Goal: Task Accomplishment & Management: Manage account settings

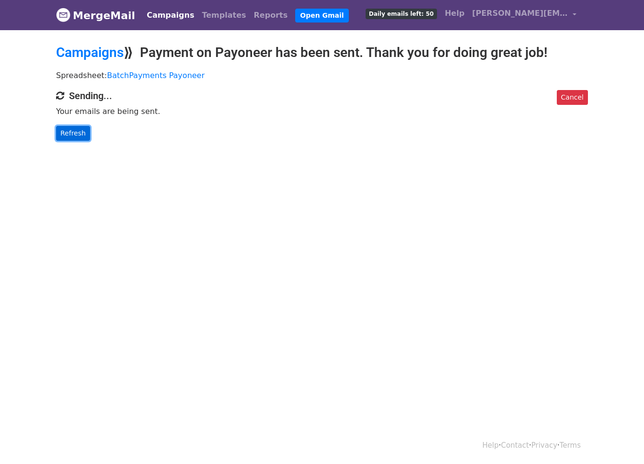
click at [80, 131] on link "Refresh" at bounding box center [73, 133] width 34 height 15
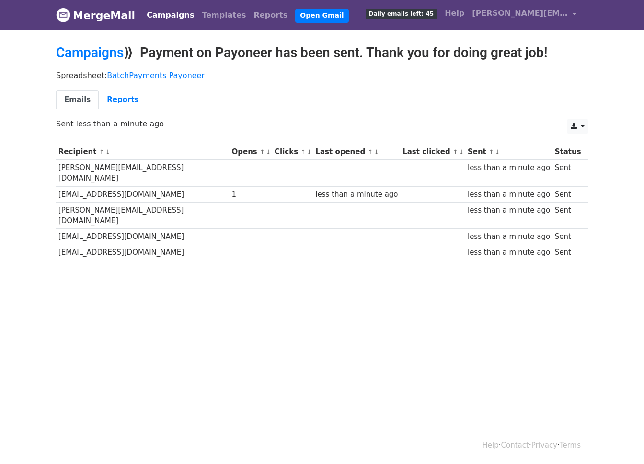
click at [105, 150] on link "↓" at bounding box center [107, 152] width 5 height 7
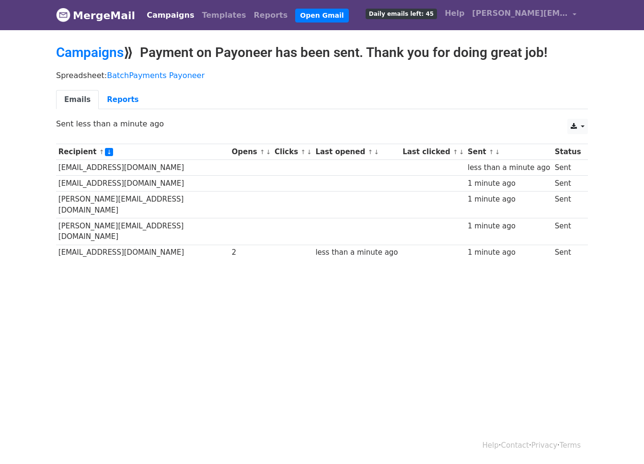
click at [105, 151] on link "↓" at bounding box center [109, 152] width 8 height 8
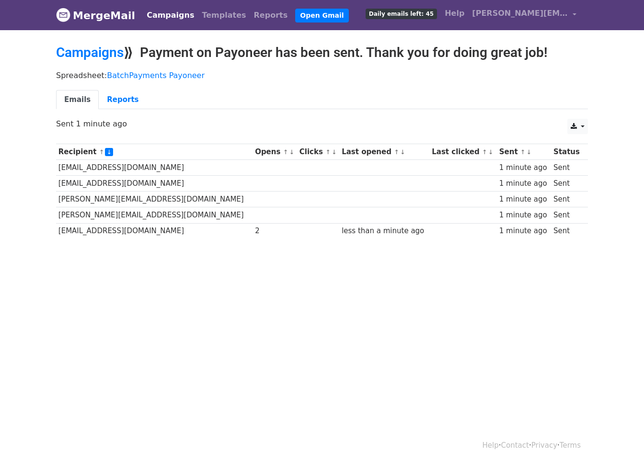
click at [105, 151] on link "↓" at bounding box center [109, 152] width 8 height 8
click at [99, 150] on link "↑" at bounding box center [101, 152] width 5 height 7
